Goal: Check status: Check status

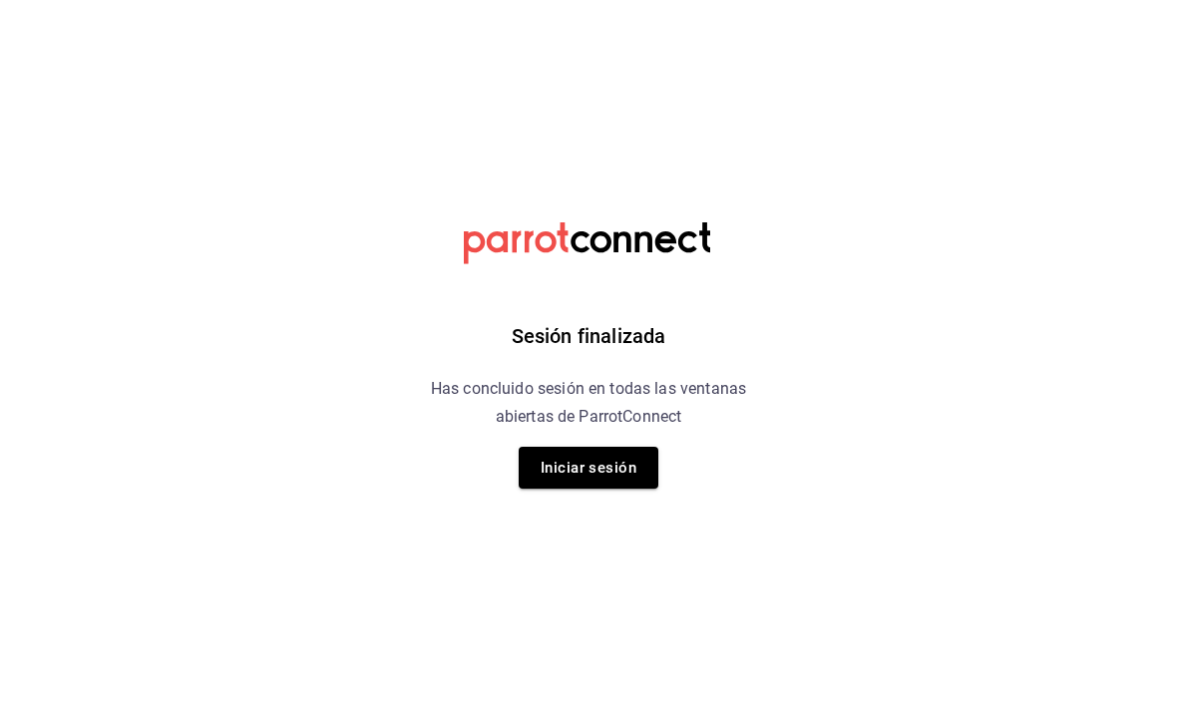
click at [615, 466] on button "Iniciar sesión" at bounding box center [589, 468] width 140 height 42
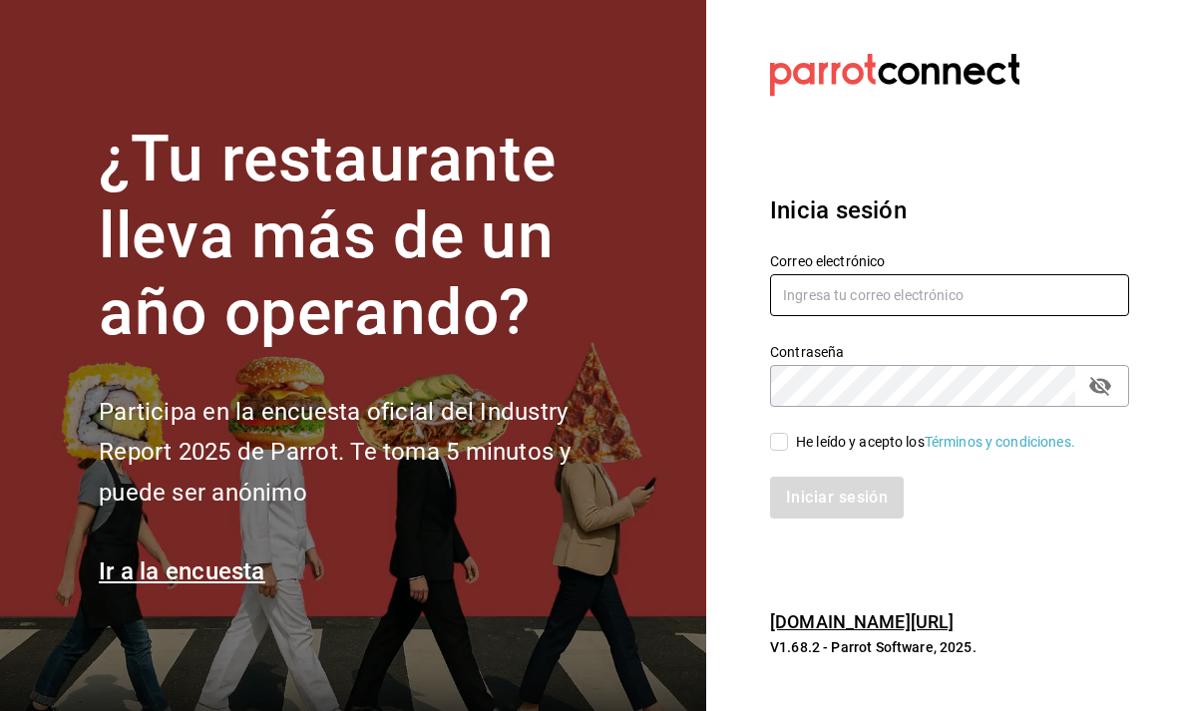
click at [993, 316] on input "text" at bounding box center [949, 295] width 359 height 42
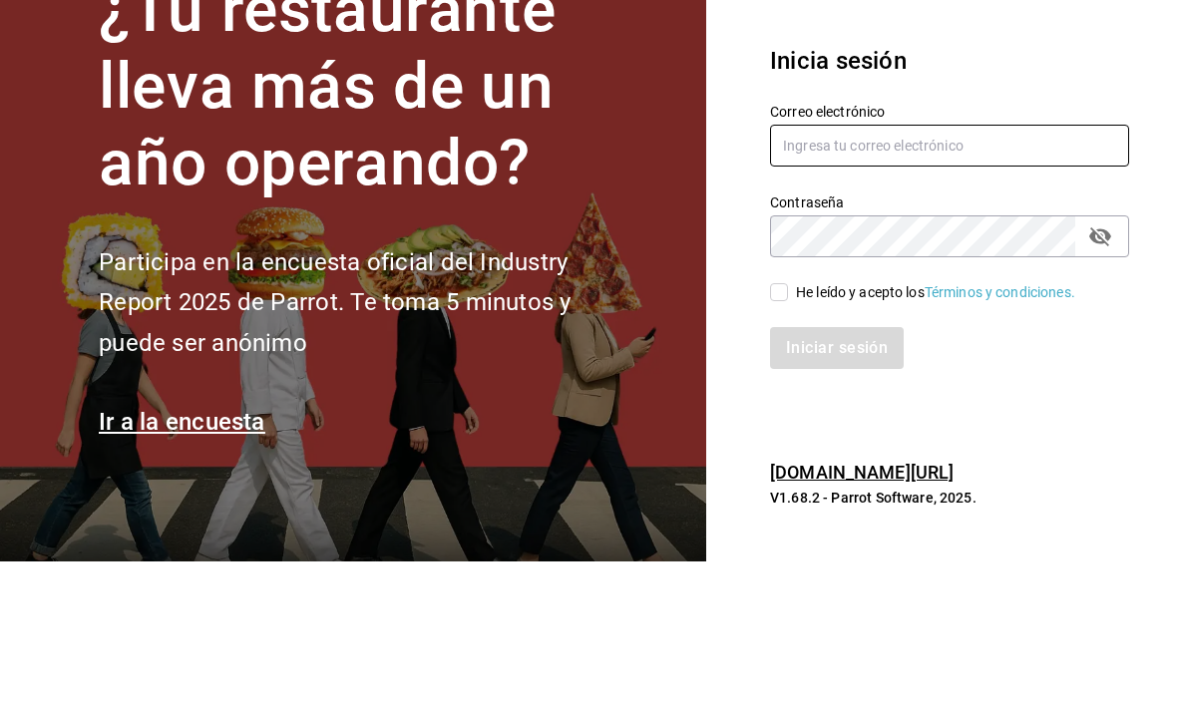
type input "[EMAIL_ADDRESS][DOMAIN_NAME]"
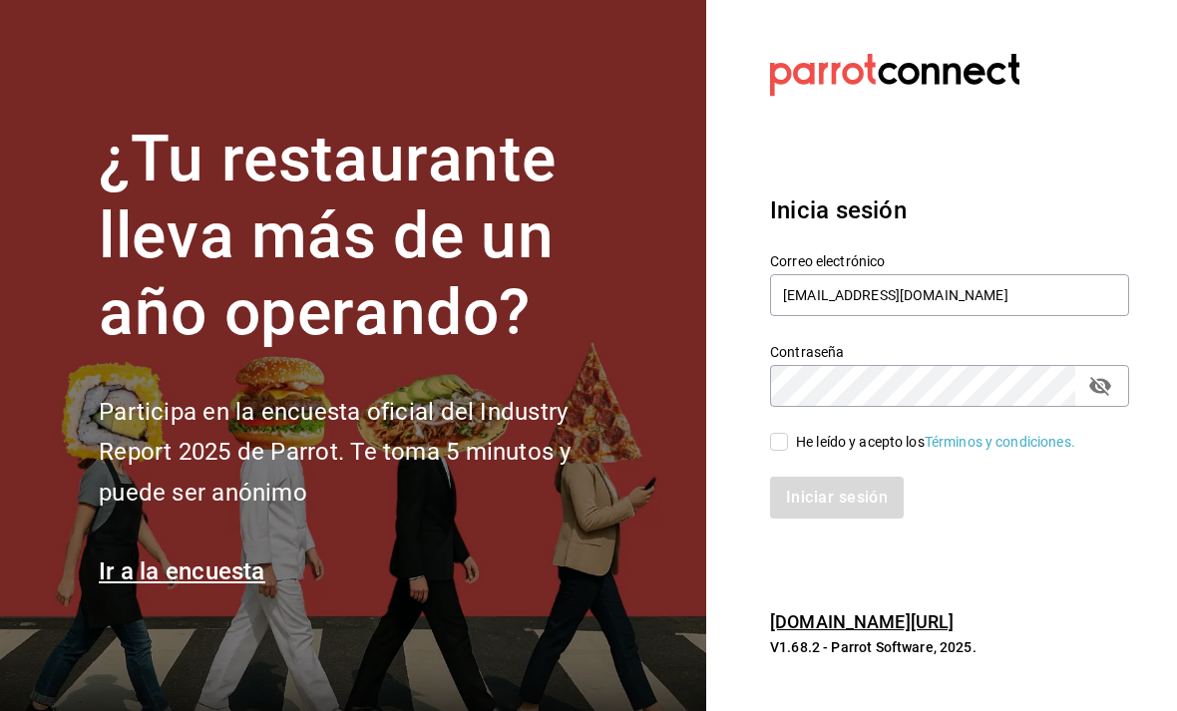
click at [776, 433] on input "He leído y acepto los Términos y condiciones." at bounding box center [779, 442] width 18 height 18
checkbox input "true"
click at [835, 477] on button "Iniciar sesión" at bounding box center [838, 498] width 136 height 42
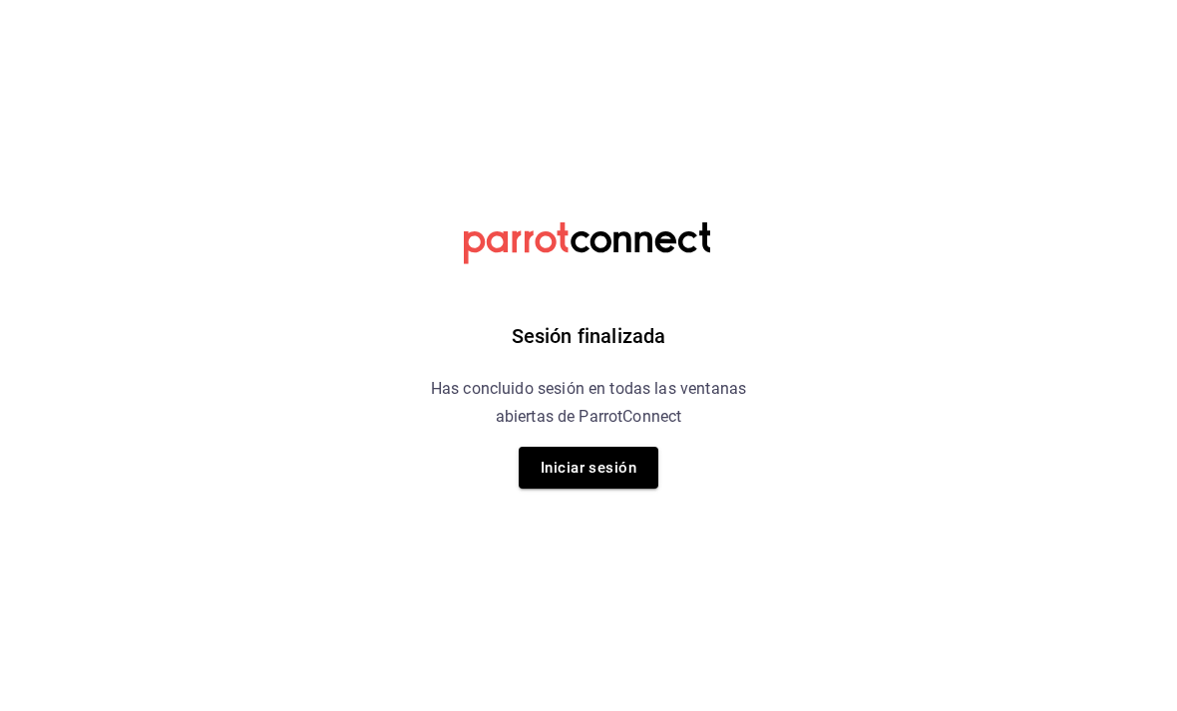
click at [582, 456] on button "Iniciar sesión" at bounding box center [589, 468] width 140 height 42
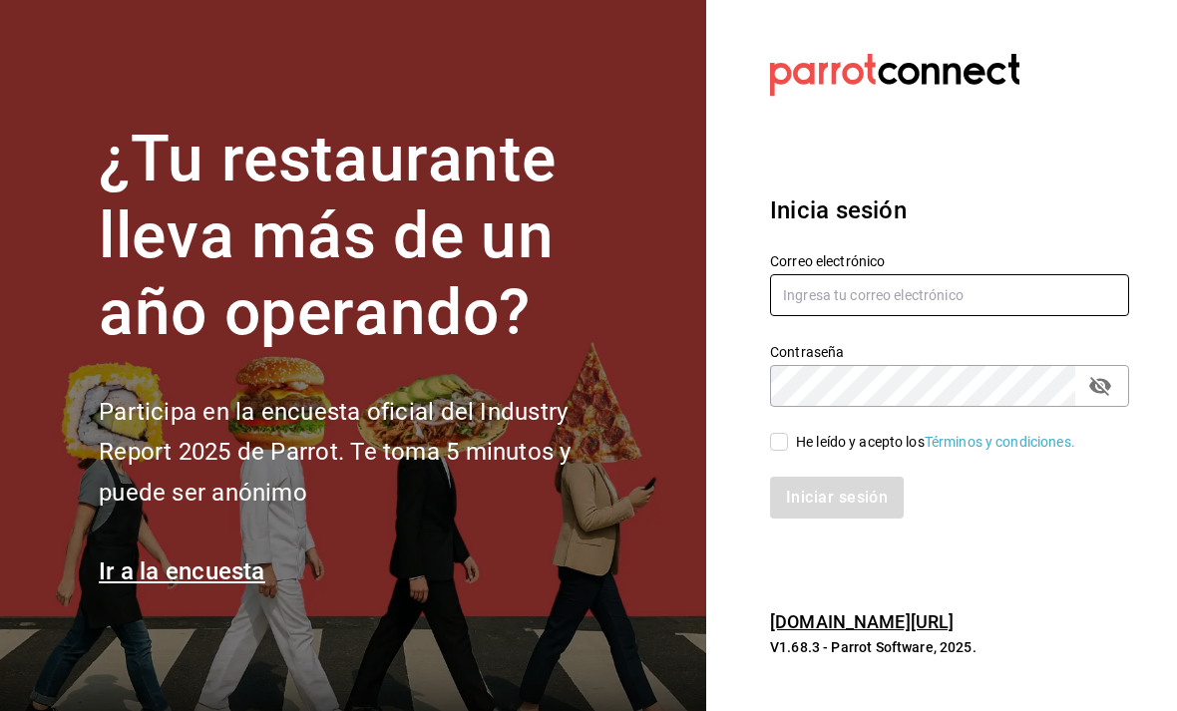
click at [919, 316] on input "text" at bounding box center [949, 295] width 359 height 42
type input "[EMAIL_ADDRESS][DOMAIN_NAME]"
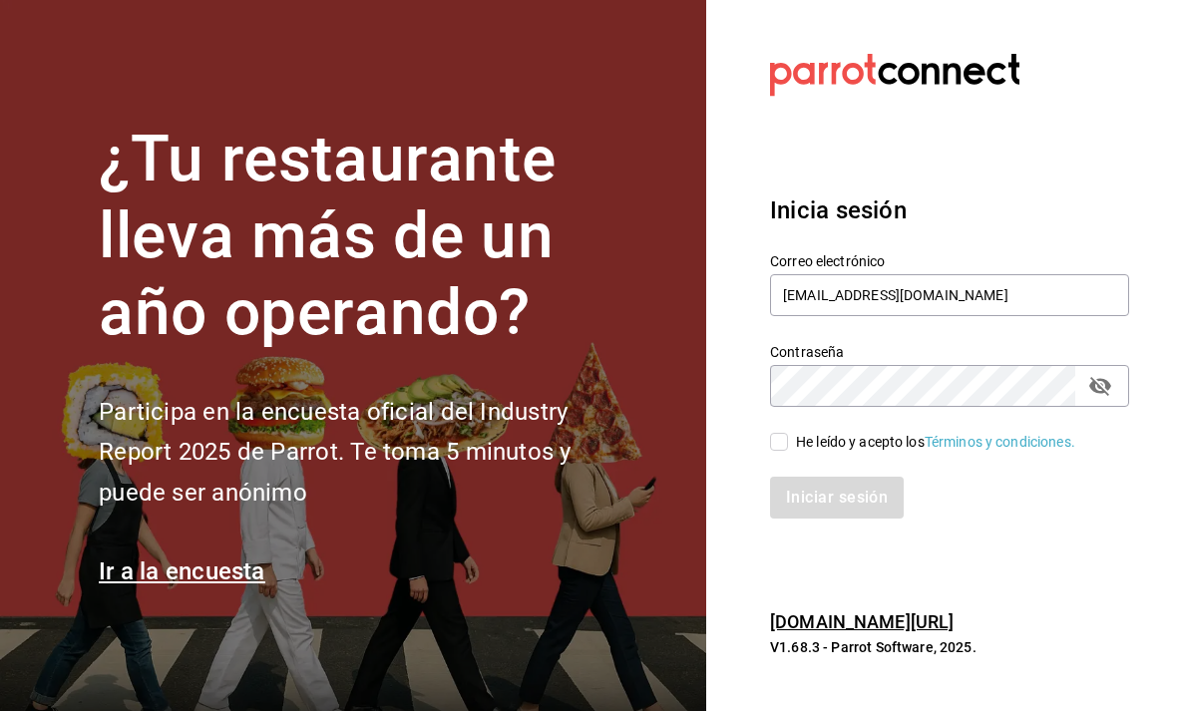
click at [784, 451] on input "He leído y acepto los Términos y condiciones." at bounding box center [779, 442] width 18 height 18
checkbox input "true"
click at [823, 519] on button "Iniciar sesión" at bounding box center [838, 498] width 136 height 42
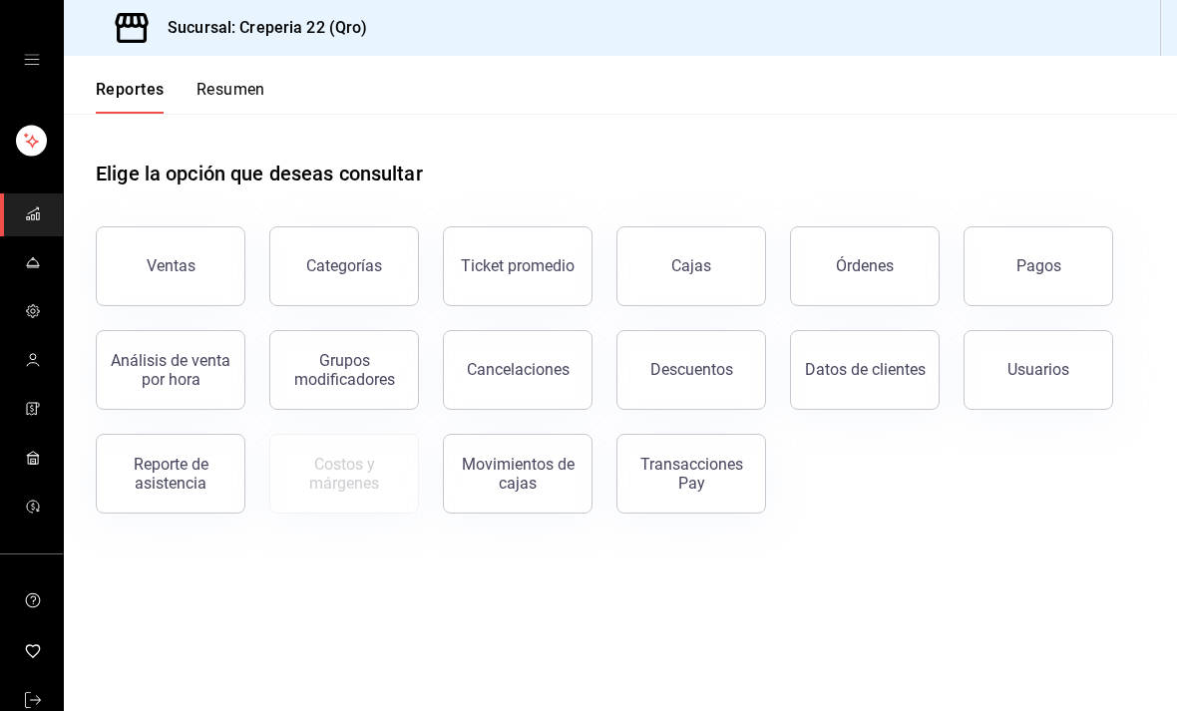
click at [191, 511] on div "Reporte de asistencia" at bounding box center [159, 462] width 174 height 104
click at [184, 476] on div "Reporte de asistencia" at bounding box center [171, 474] width 124 height 38
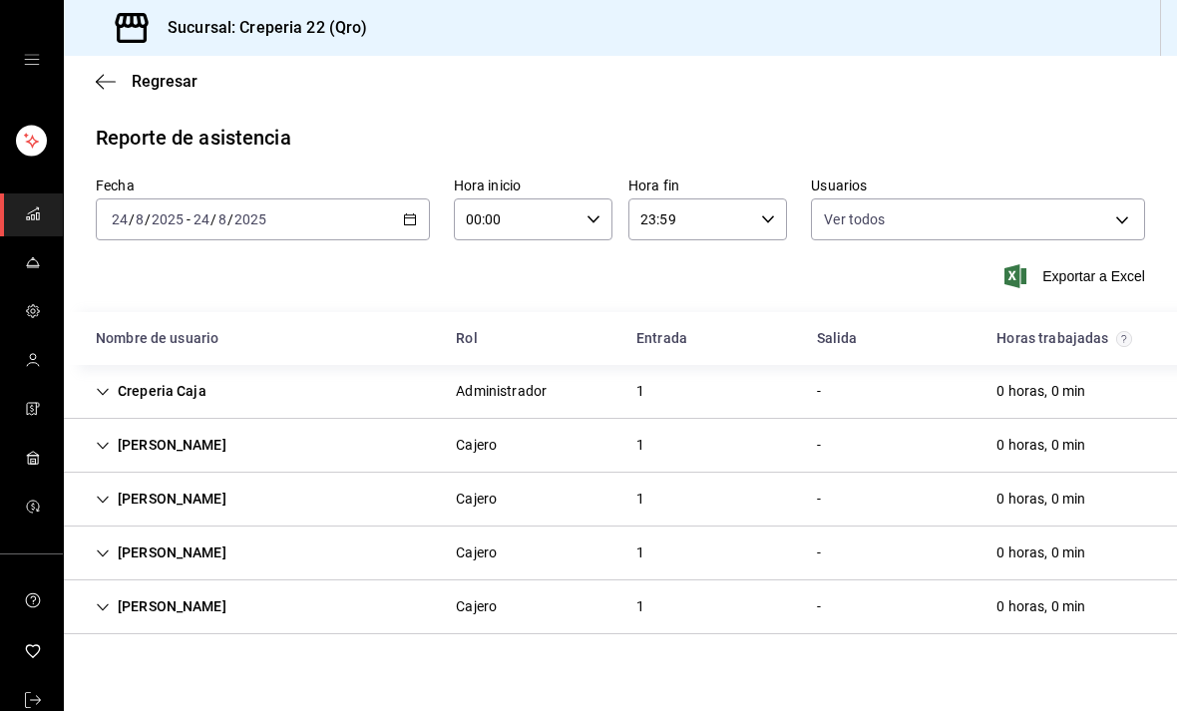
click at [411, 220] on icon "button" at bounding box center [410, 219] width 14 height 14
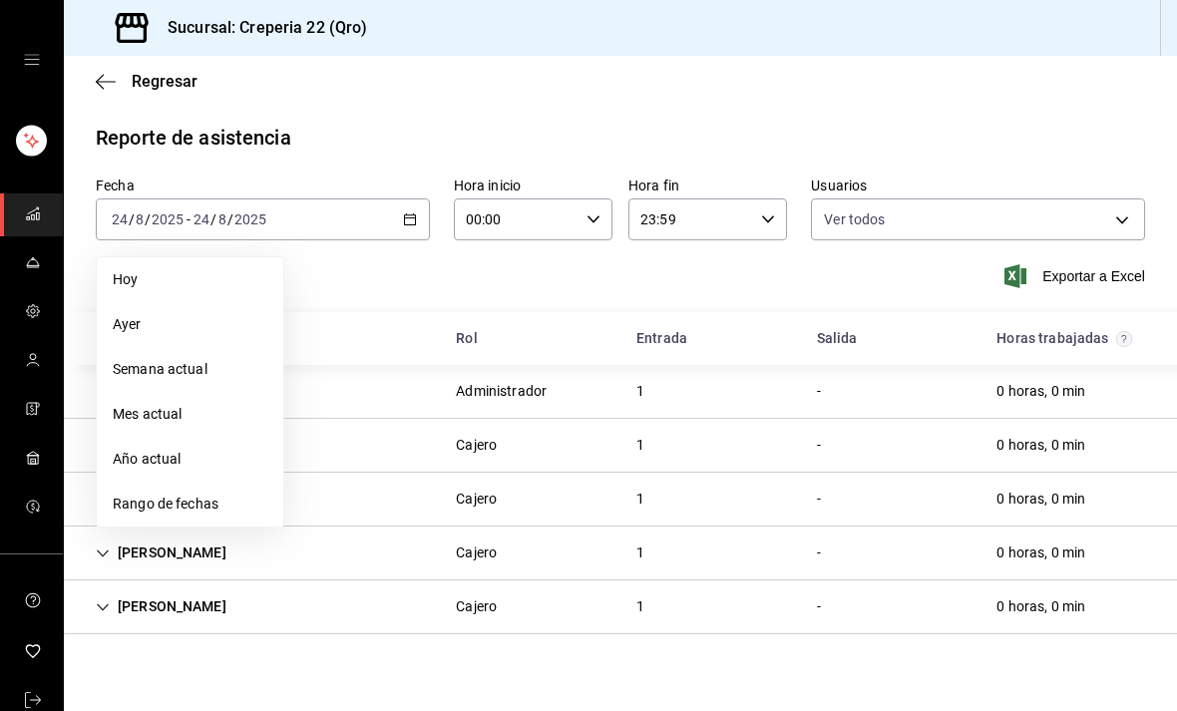
click at [169, 493] on li "Rango de fechas" at bounding box center [190, 504] width 186 height 45
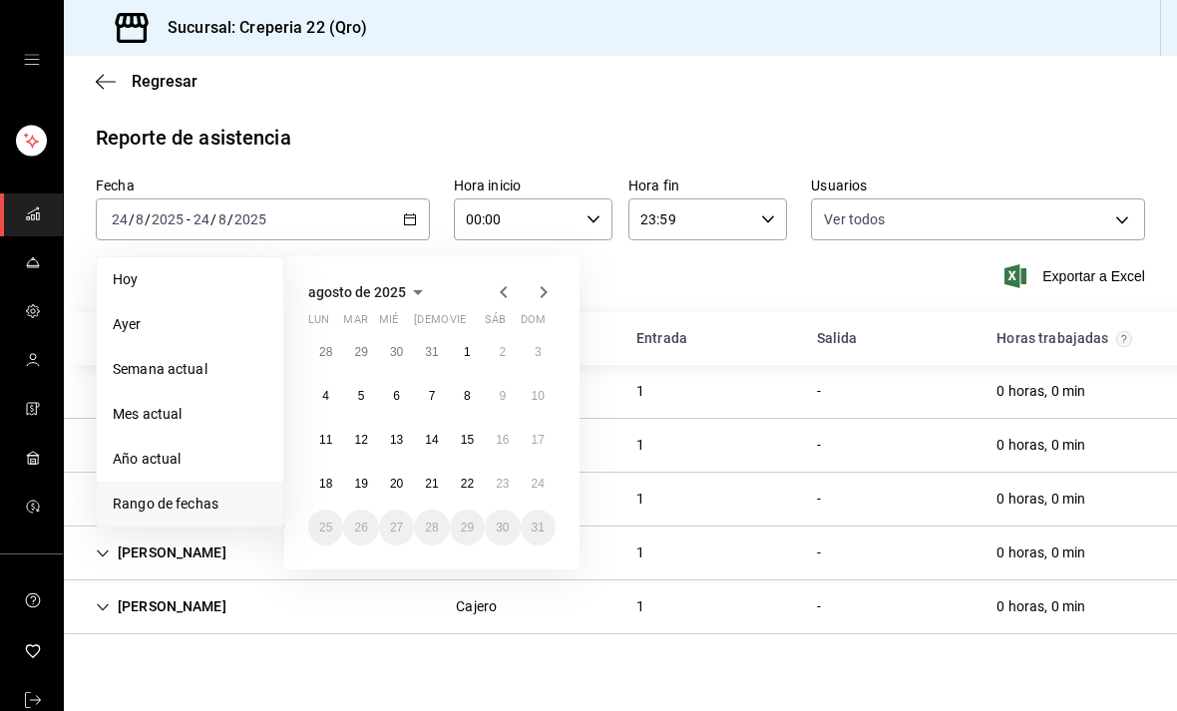
click at [320, 488] on abbr "18" at bounding box center [325, 484] width 13 height 14
click at [535, 482] on abbr "24" at bounding box center [538, 484] width 13 height 14
